Goal: Task Accomplishment & Management: Complete application form

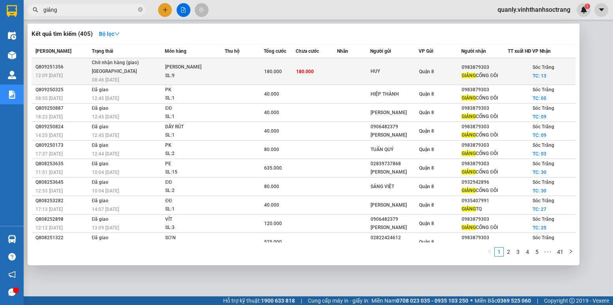
type input "giảng"
click at [246, 76] on td at bounding box center [244, 71] width 39 height 27
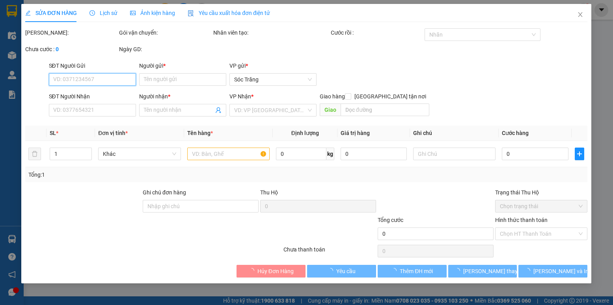
type input "HUY"
type input "0983879303"
type input "GIẢNG CỐNG ĐÔI"
checkbox input "true"
type input "13"
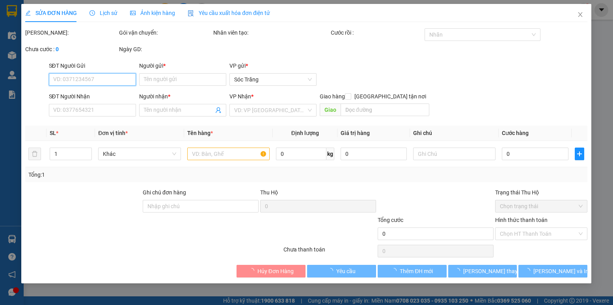
type input "180.000"
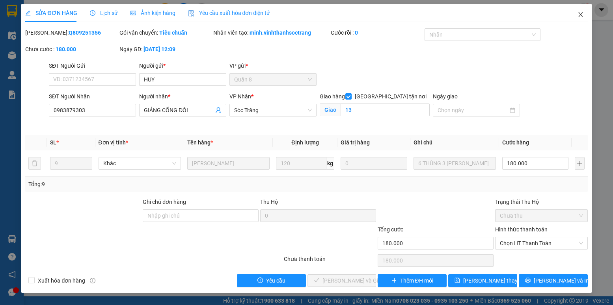
click at [581, 11] on span "Close" at bounding box center [580, 15] width 22 height 22
